Goal: Navigation & Orientation: Find specific page/section

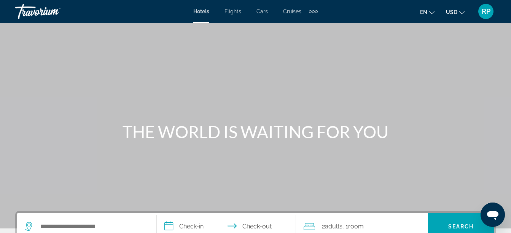
click at [313, 11] on div "Extra navigation items" at bounding box center [313, 11] width 3 height 3
click at [316, 11] on div "Extra navigation items" at bounding box center [316, 11] width 3 height 3
